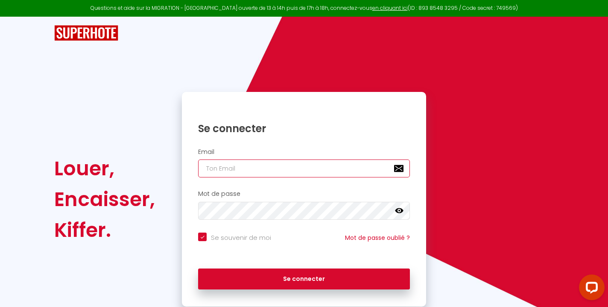
type input "[EMAIL_ADDRESS][DOMAIN_NAME]"
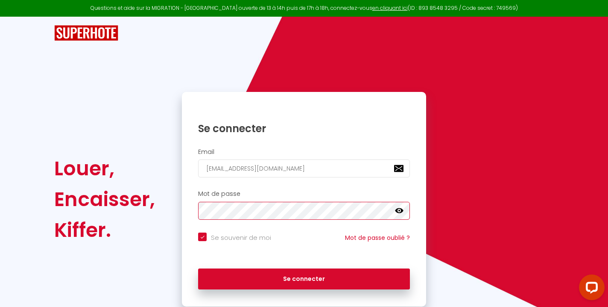
click at [304, 277] on button "Se connecter" at bounding box center [304, 278] width 212 height 21
checkbox input "true"
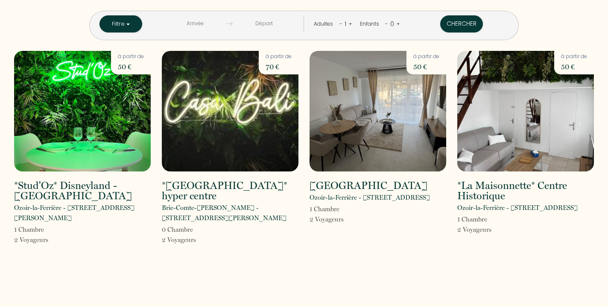
click at [233, 88] on img at bounding box center [230, 111] width 137 height 120
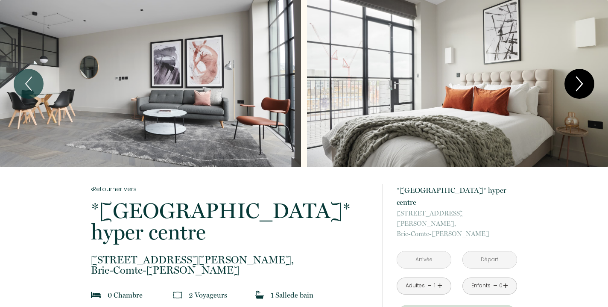
click at [576, 81] on icon "Next" at bounding box center [579, 84] width 18 height 26
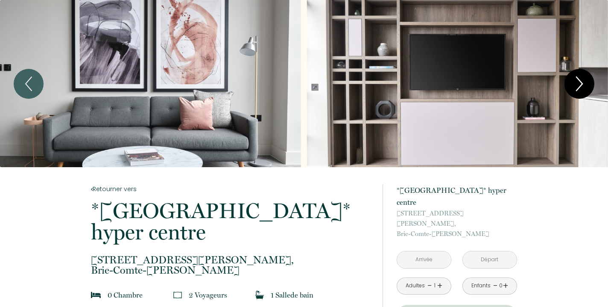
click at [576, 81] on icon "Next" at bounding box center [579, 84] width 18 height 26
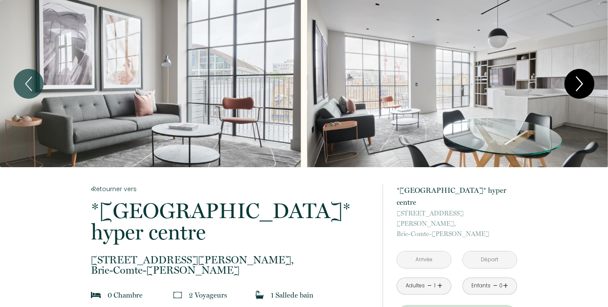
click at [576, 81] on icon "Next" at bounding box center [579, 84] width 18 height 26
